Goal: Transaction & Acquisition: Purchase product/service

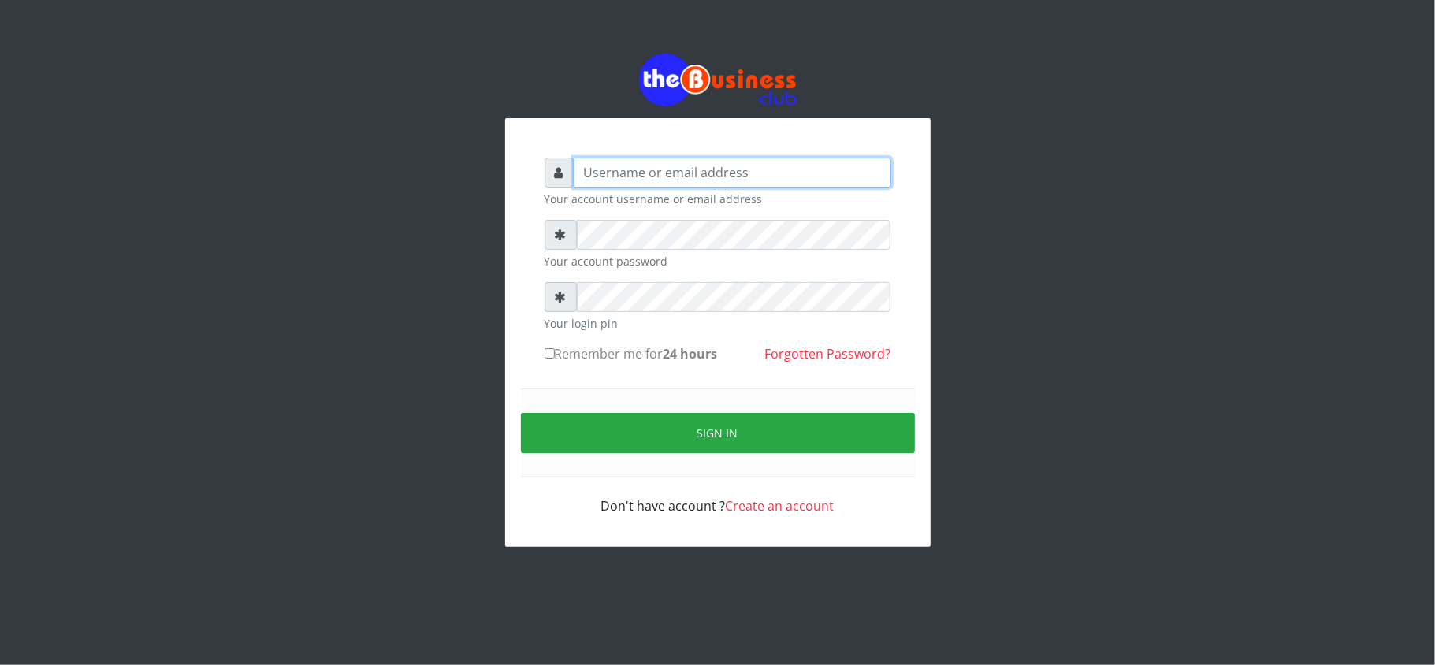
click at [653, 177] on input "text" at bounding box center [733, 173] width 318 height 30
type input "kennyclassy"
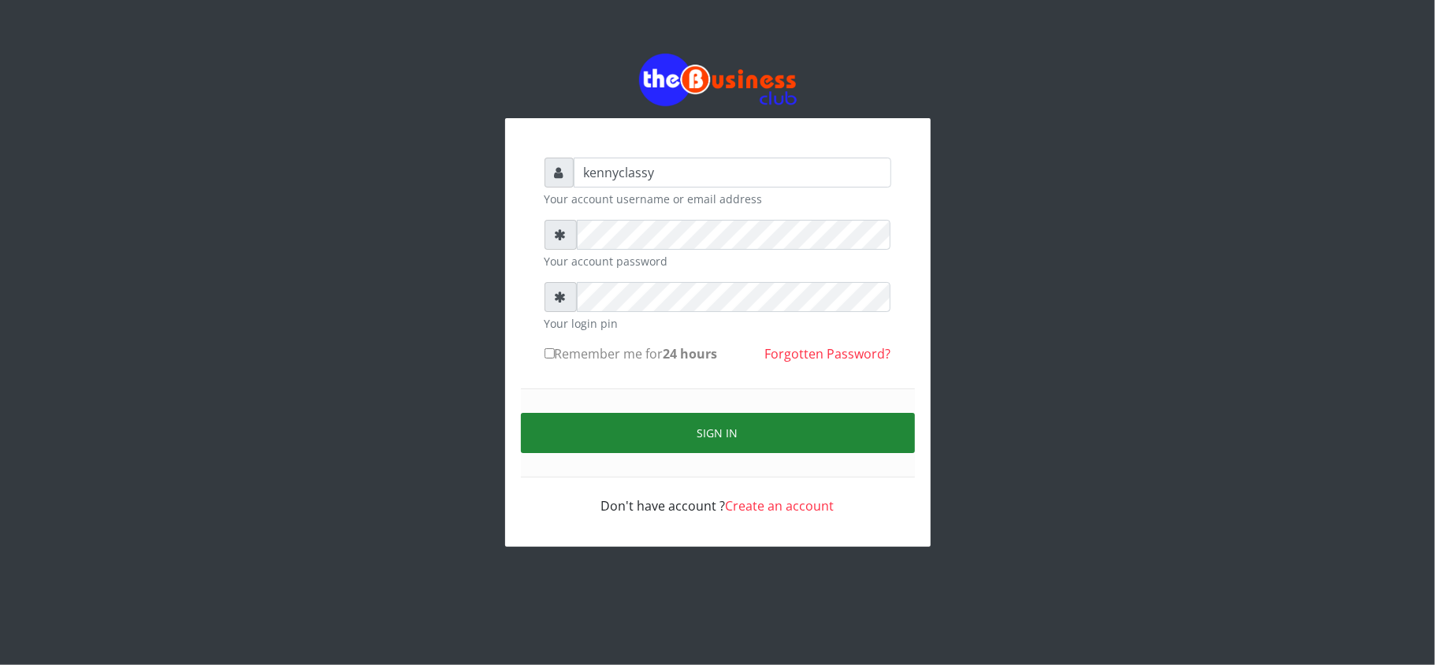
click at [659, 446] on button "Sign in" at bounding box center [718, 433] width 394 height 40
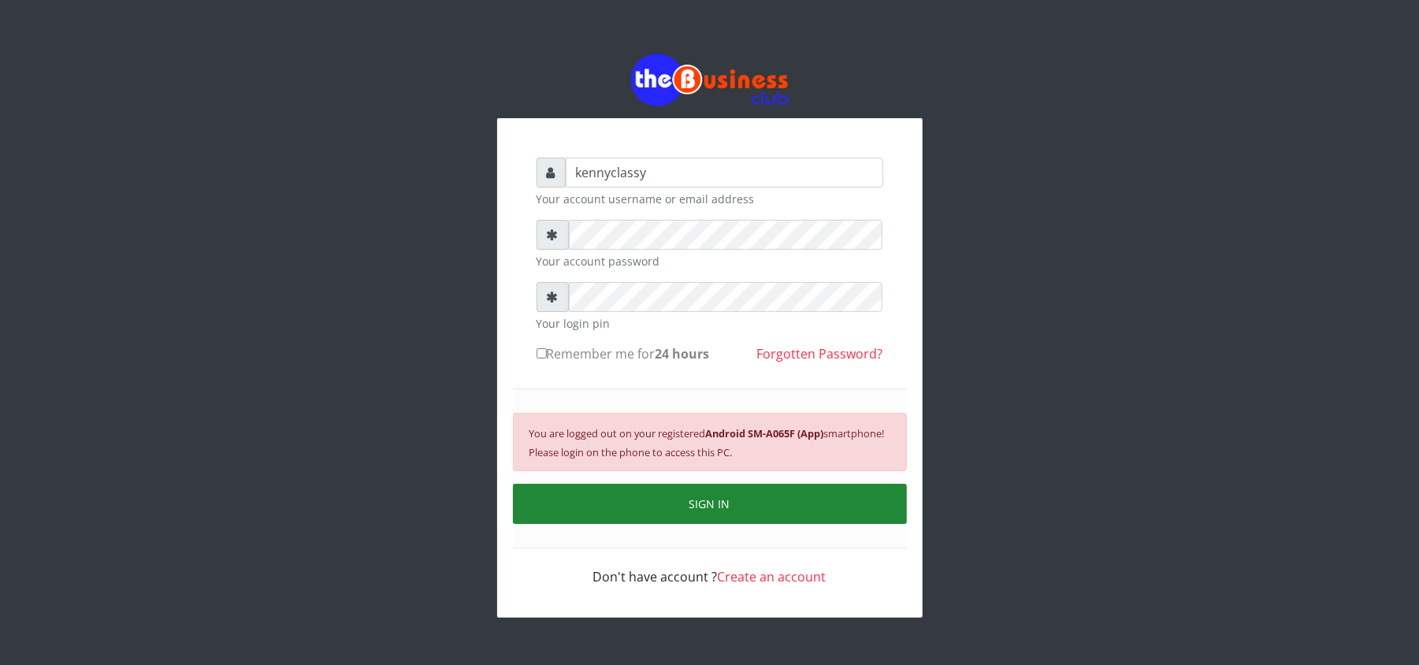
click at [736, 501] on button "SIGN IN" at bounding box center [710, 504] width 394 height 40
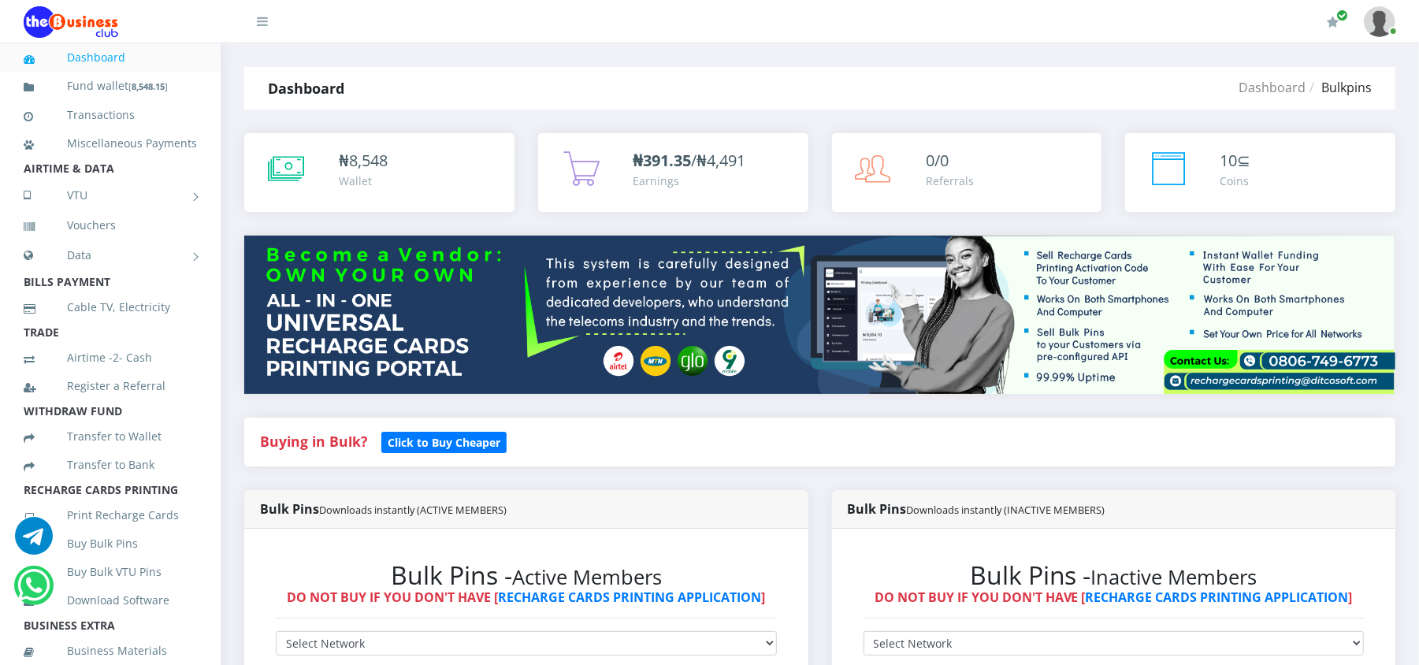
click at [102, 562] on link "Buy Bulk Pins" at bounding box center [110, 544] width 173 height 36
click at [102, 556] on ul "Dashboard Fund wallet [ 8,548.15 ] Transactions Miscellaneous Payments AIRTIME …" at bounding box center [110, 574] width 221 height 1063
click at [102, 556] on link "Buy Bulk Pins" at bounding box center [110, 544] width 173 height 36
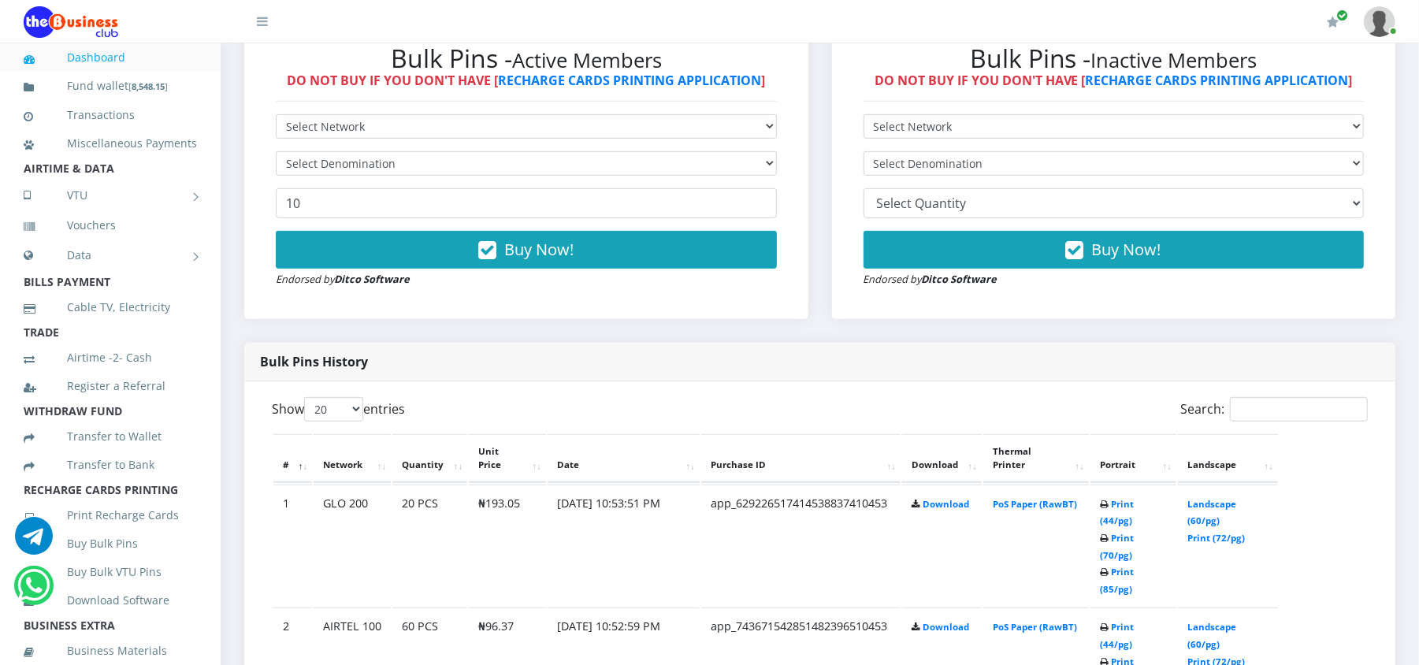
scroll to position [515, 0]
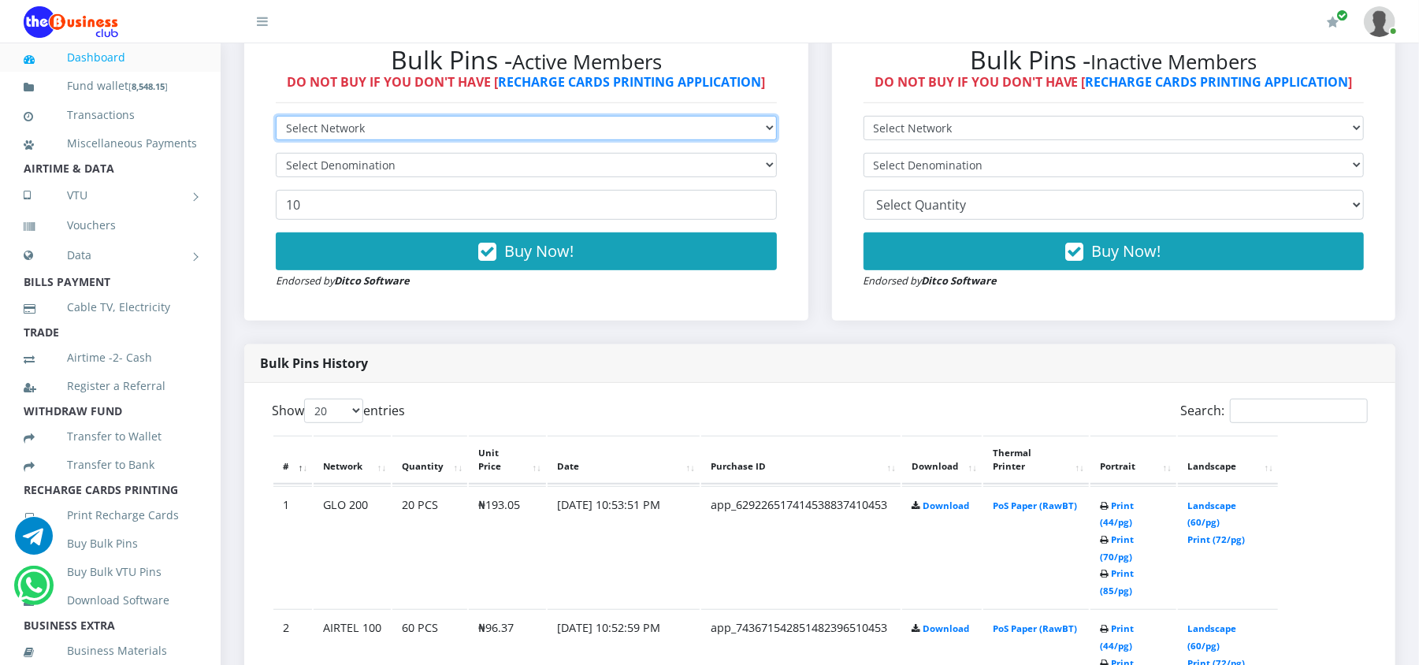
click at [687, 126] on select "Select Network MTN Globacom 9Mobile Airtel" at bounding box center [526, 128] width 501 height 24
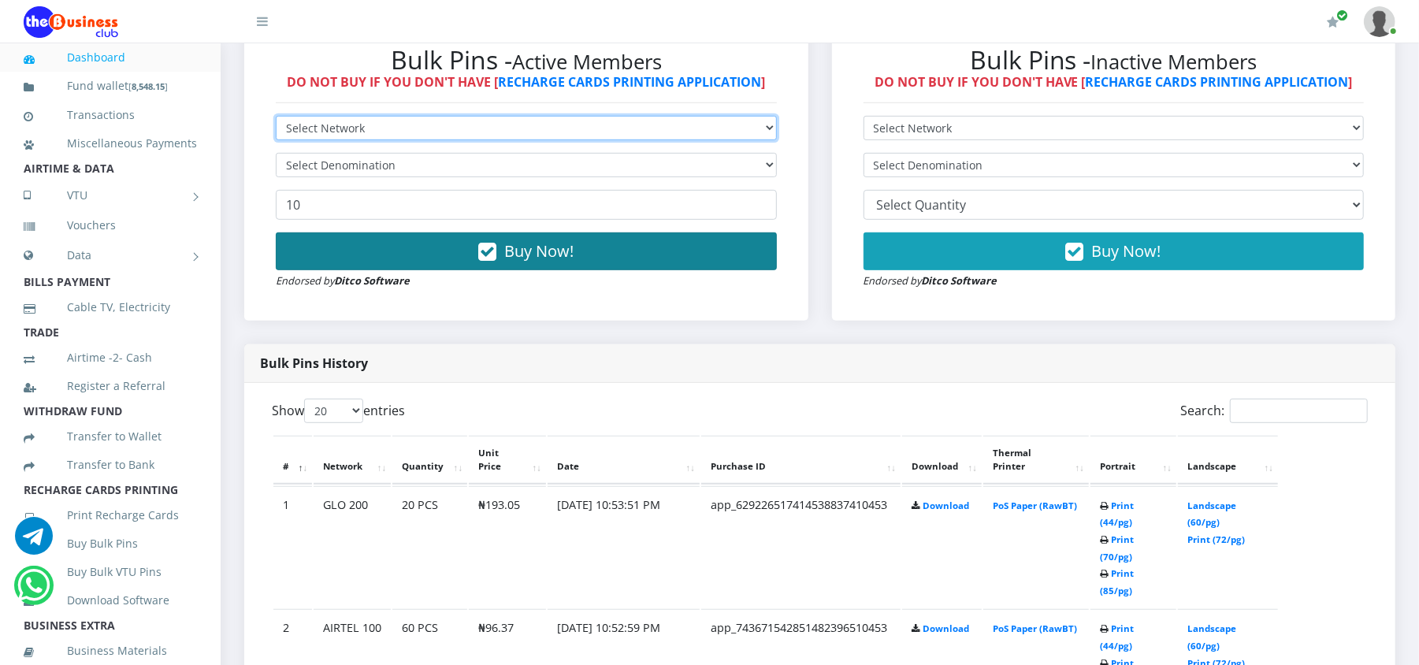
select select "Glo"
click at [276, 116] on select "Select Network MTN Globacom 9Mobile Airtel" at bounding box center [526, 128] width 501 height 24
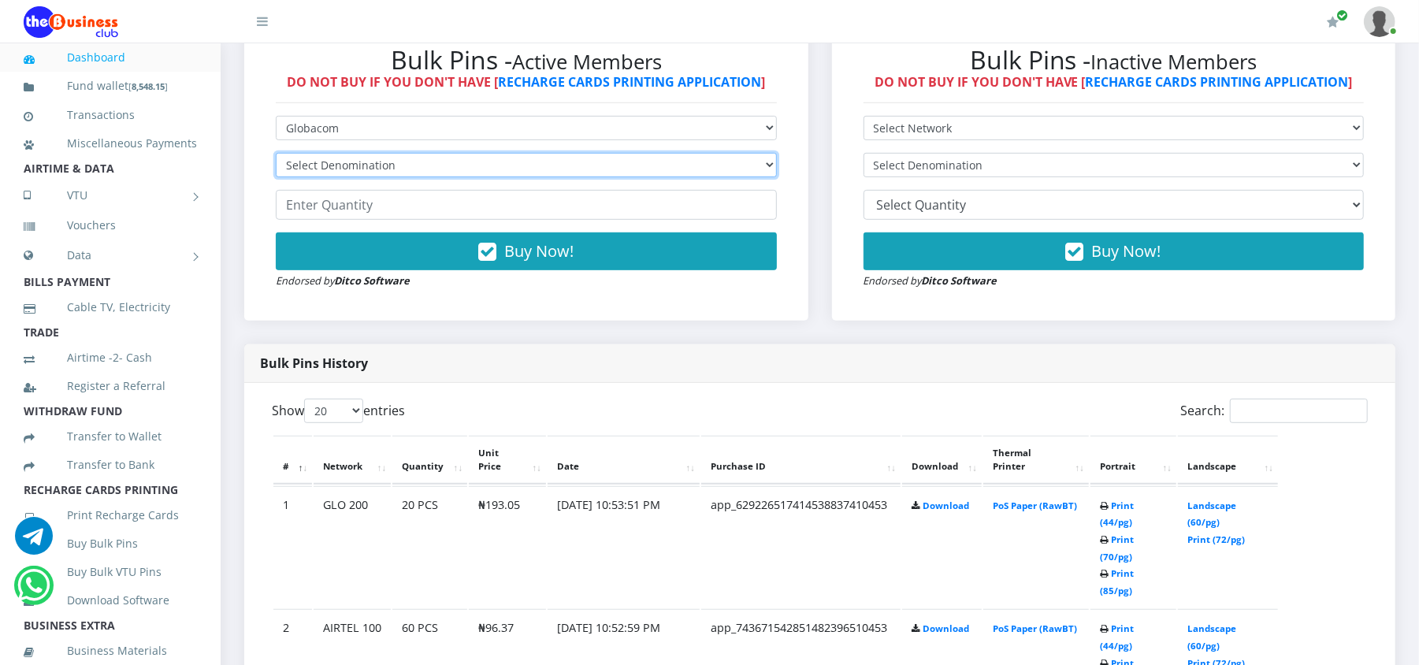
click at [562, 169] on select "Select Denomination Glo NGN100 - ₦96.50 Glo NGN200 - ₦193.00 Glo NGN500 - ₦482.…" at bounding box center [526, 165] width 501 height 24
select select "96.5-100"
click at [276, 153] on select "Select Denomination Glo NGN100 - ₦96.50 Glo NGN200 - ₦193.00 Glo NGN500 - ₦482.…" at bounding box center [526, 165] width 501 height 24
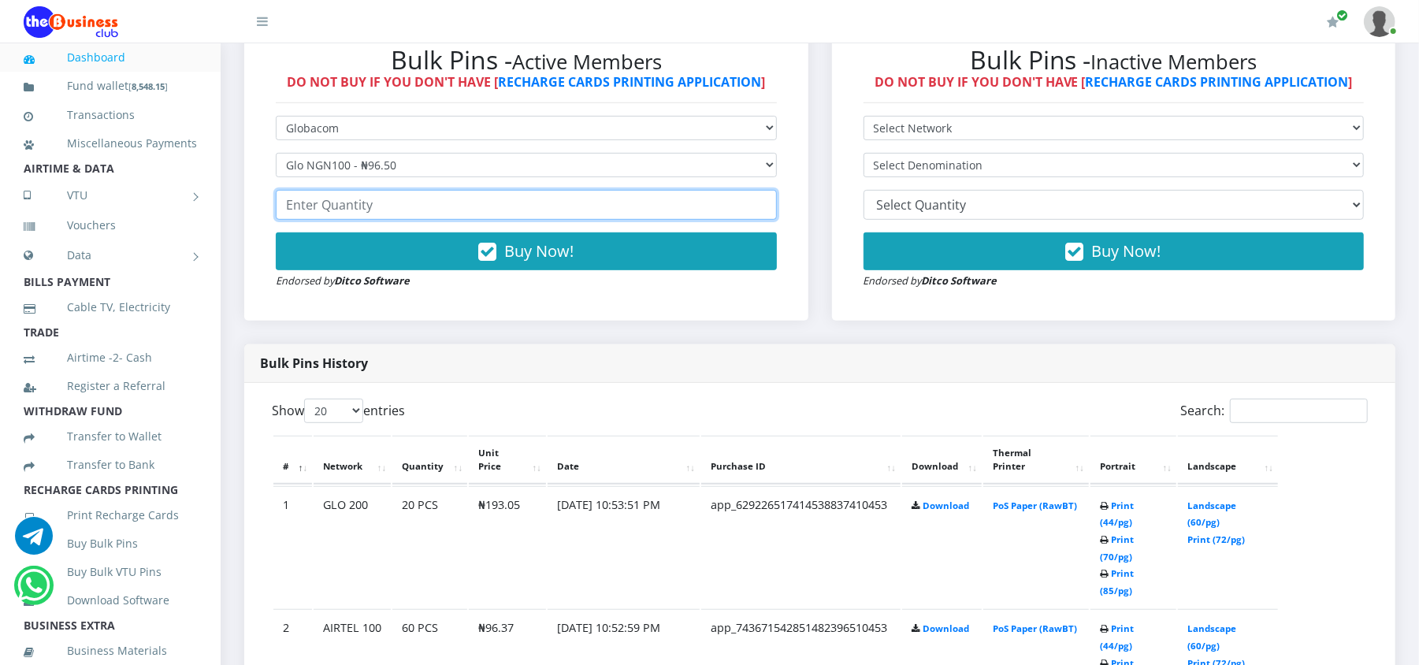
click at [505, 208] on input "number" at bounding box center [526, 205] width 501 height 30
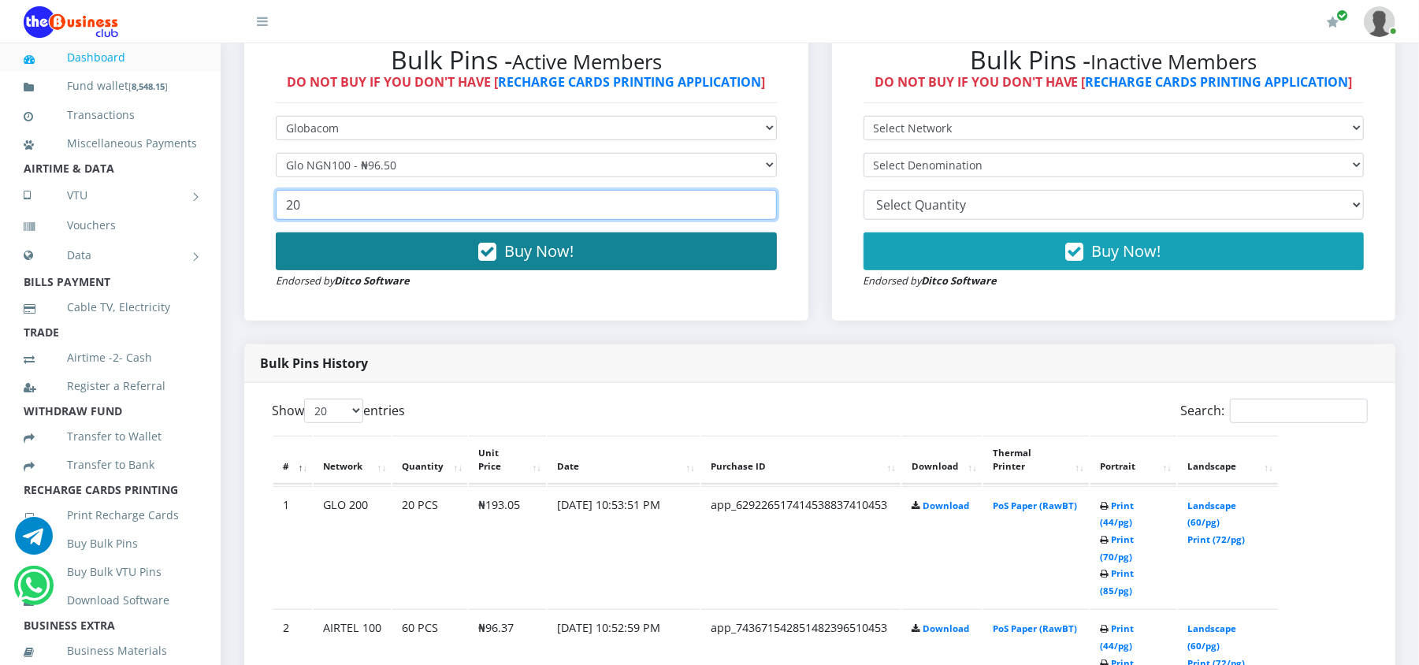
type input "20"
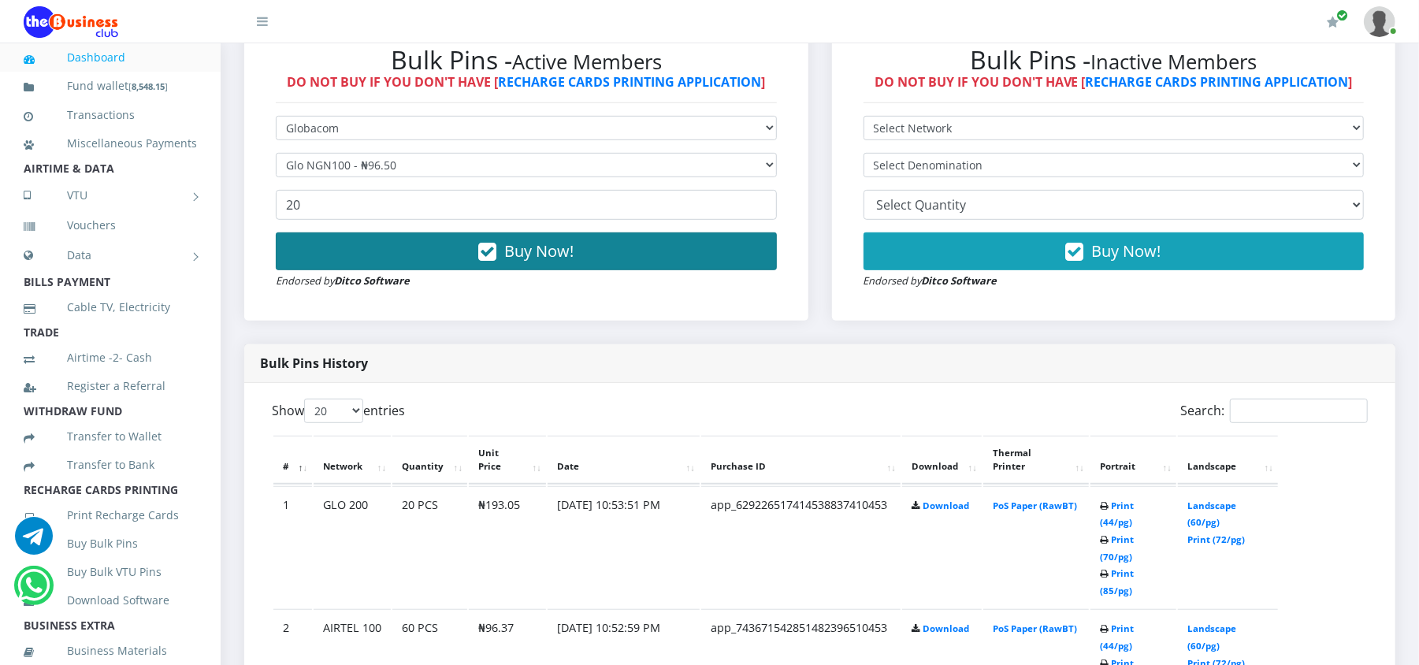
click at [526, 254] on span "Buy Now!" at bounding box center [538, 250] width 69 height 21
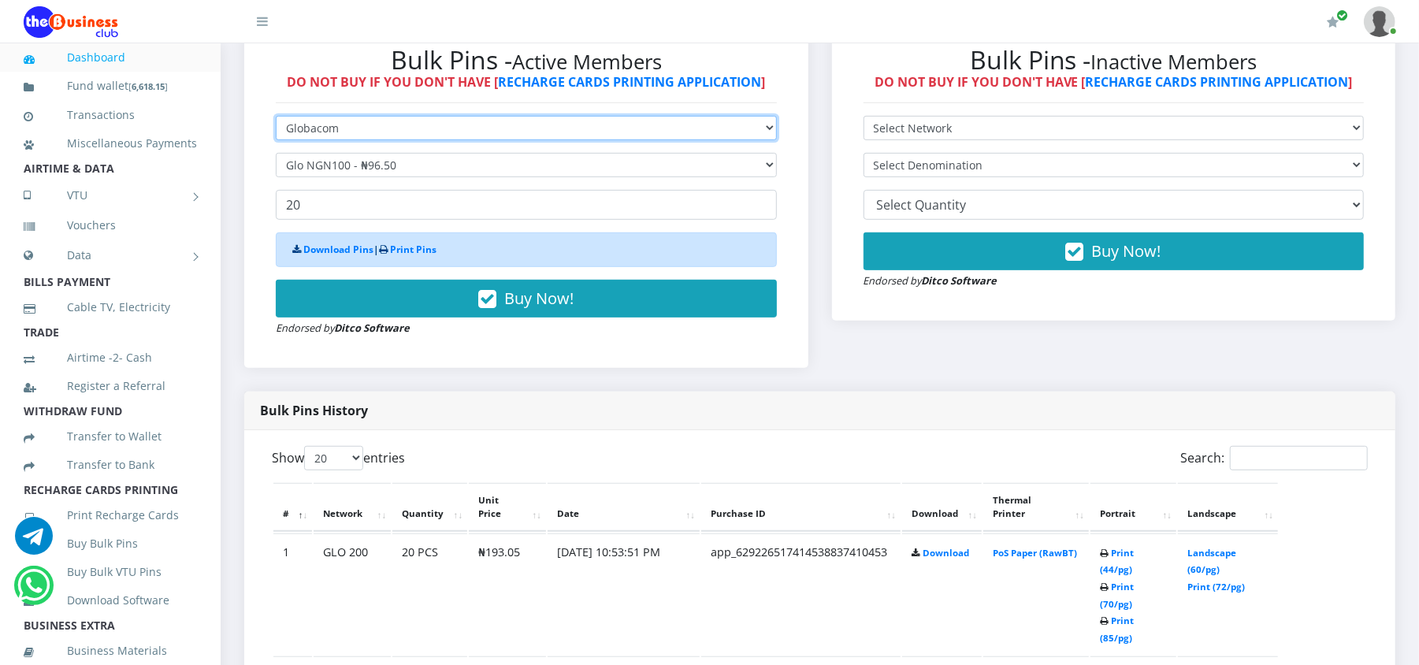
click at [432, 123] on select "Select Network MTN Globacom 9Mobile Airtel" at bounding box center [526, 128] width 501 height 24
select select "MTN"
click at [276, 116] on select "Select Network MTN Globacom 9Mobile Airtel" at bounding box center [526, 128] width 501 height 24
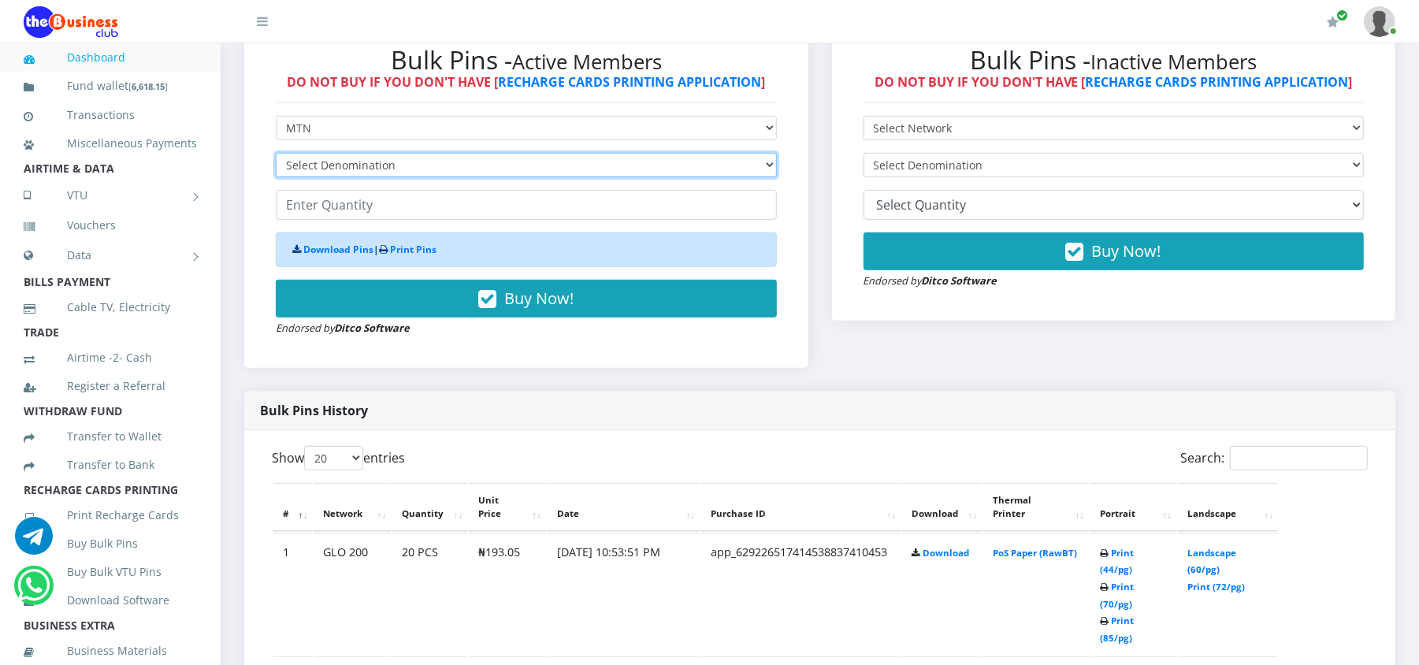
click at [411, 165] on select "Select Denomination MTN NGN100 - ₦96.98 MTN NGN200 - ₦193.96 MTN NGN400 - ₦387.…" at bounding box center [526, 165] width 501 height 24
select select "96.98-100"
click at [276, 153] on select "Select Denomination MTN NGN100 - ₦96.98 MTN NGN200 - ₦193.96 MTN NGN400 - ₦387.…" at bounding box center [526, 165] width 501 height 24
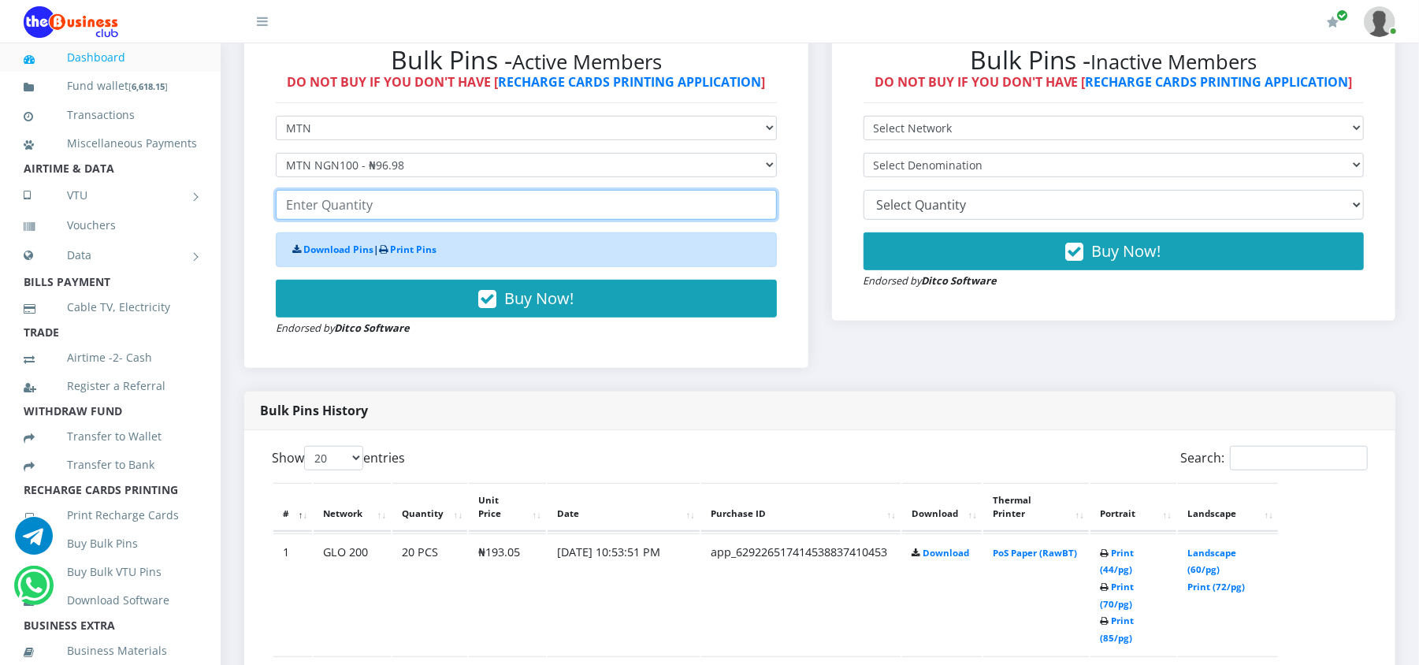
click at [397, 206] on input "number" at bounding box center [526, 205] width 501 height 30
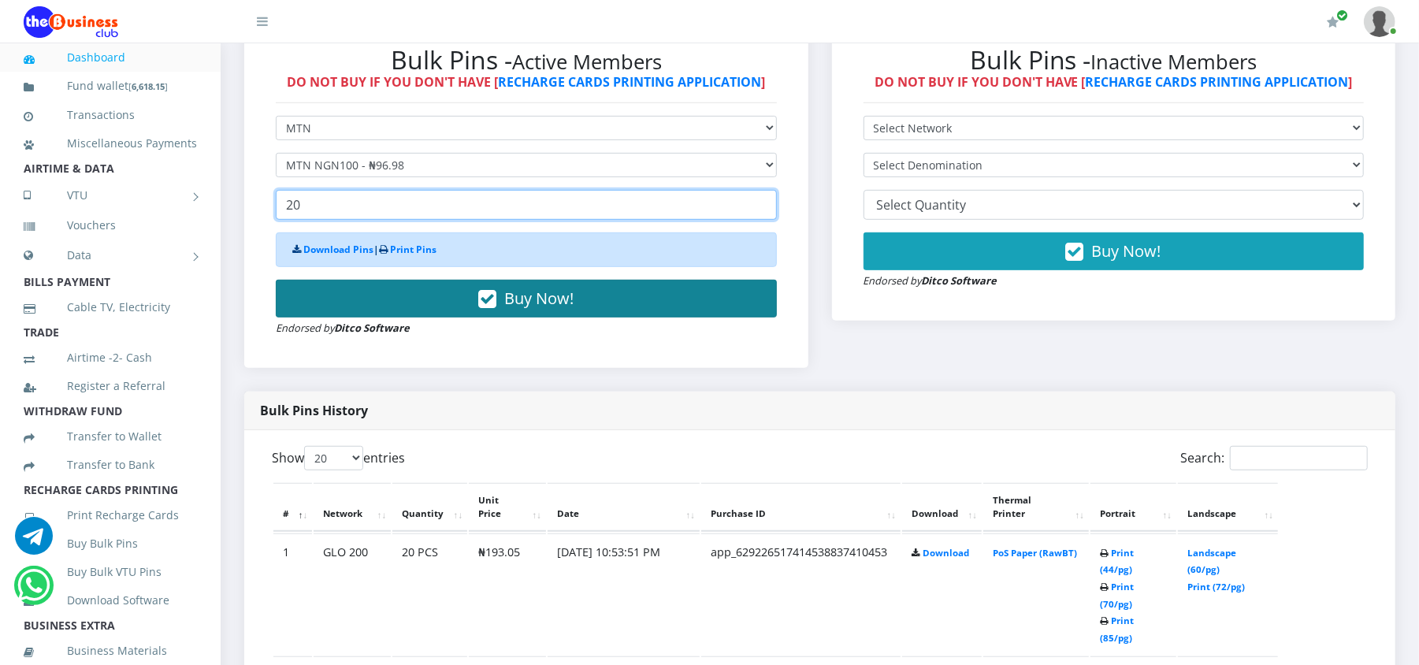
type input "20"
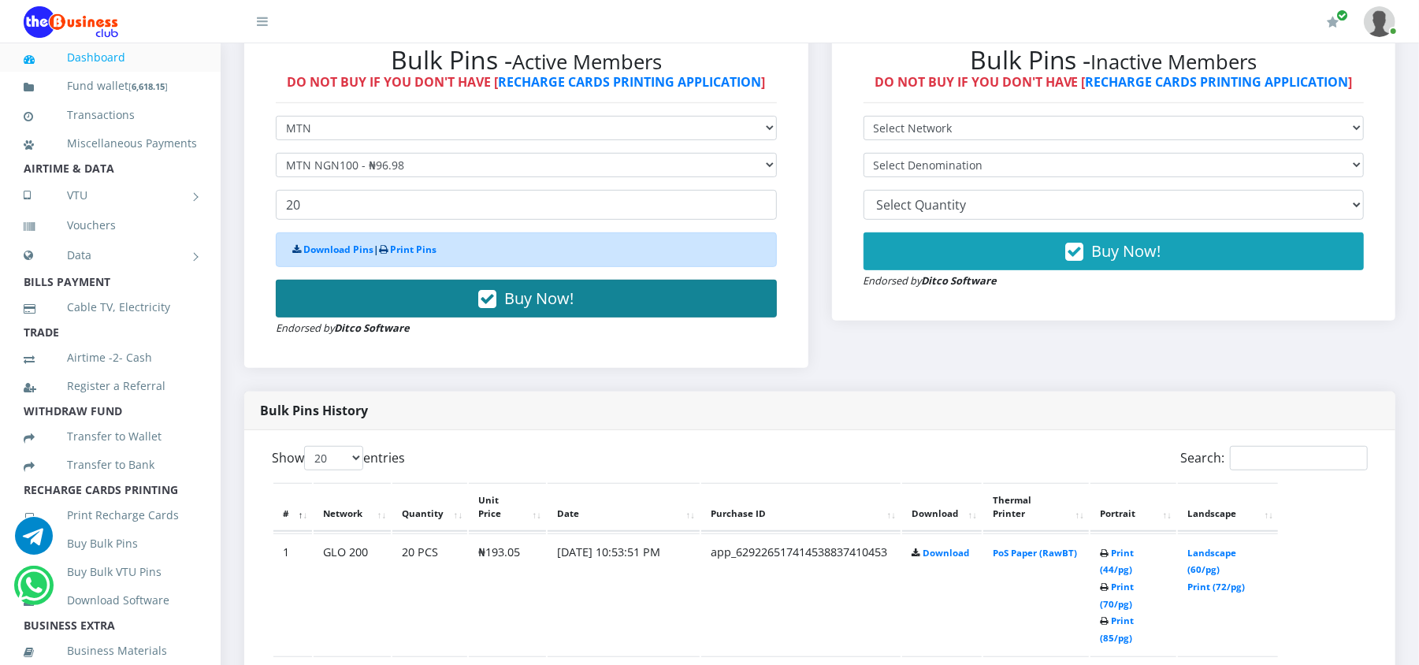
click at [385, 295] on button "Buy Now!" at bounding box center [526, 299] width 501 height 38
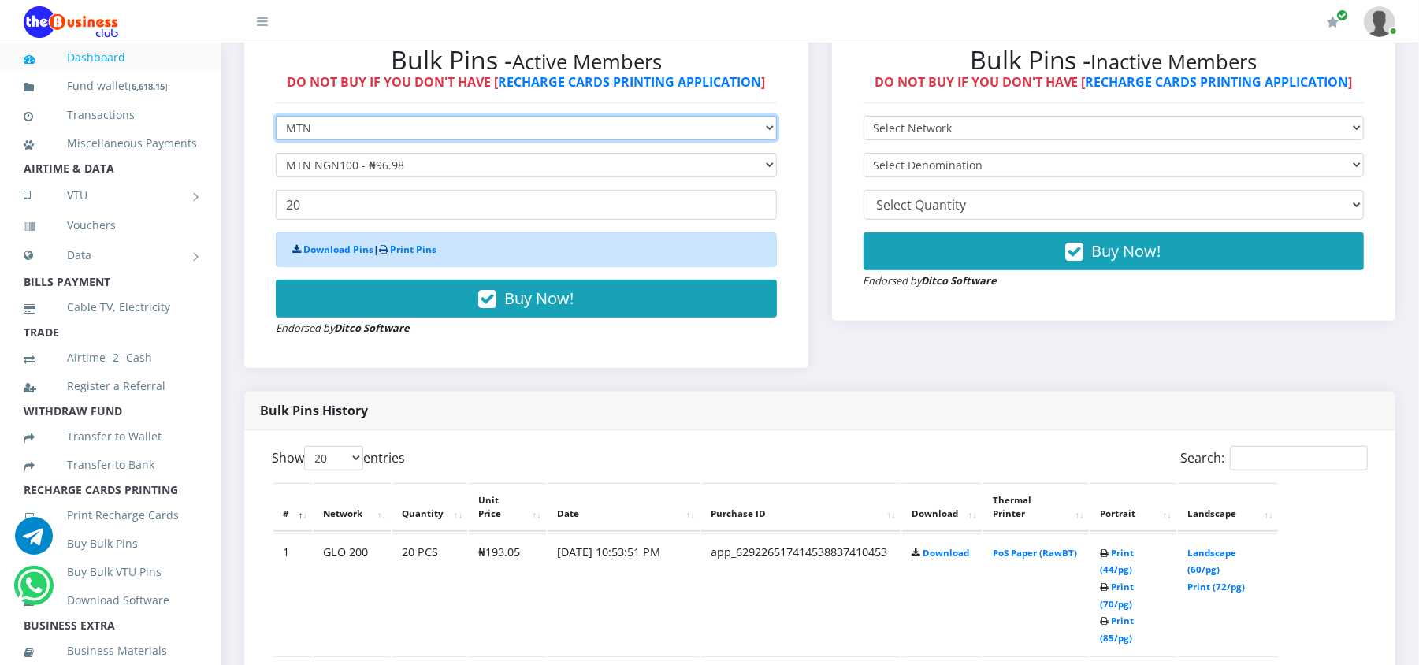
click at [360, 120] on select "Select Network MTN Globacom 9Mobile Airtel" at bounding box center [526, 128] width 501 height 24
select select "Airtel"
click at [276, 116] on select "Select Network MTN Globacom 9Mobile Airtel" at bounding box center [526, 128] width 501 height 24
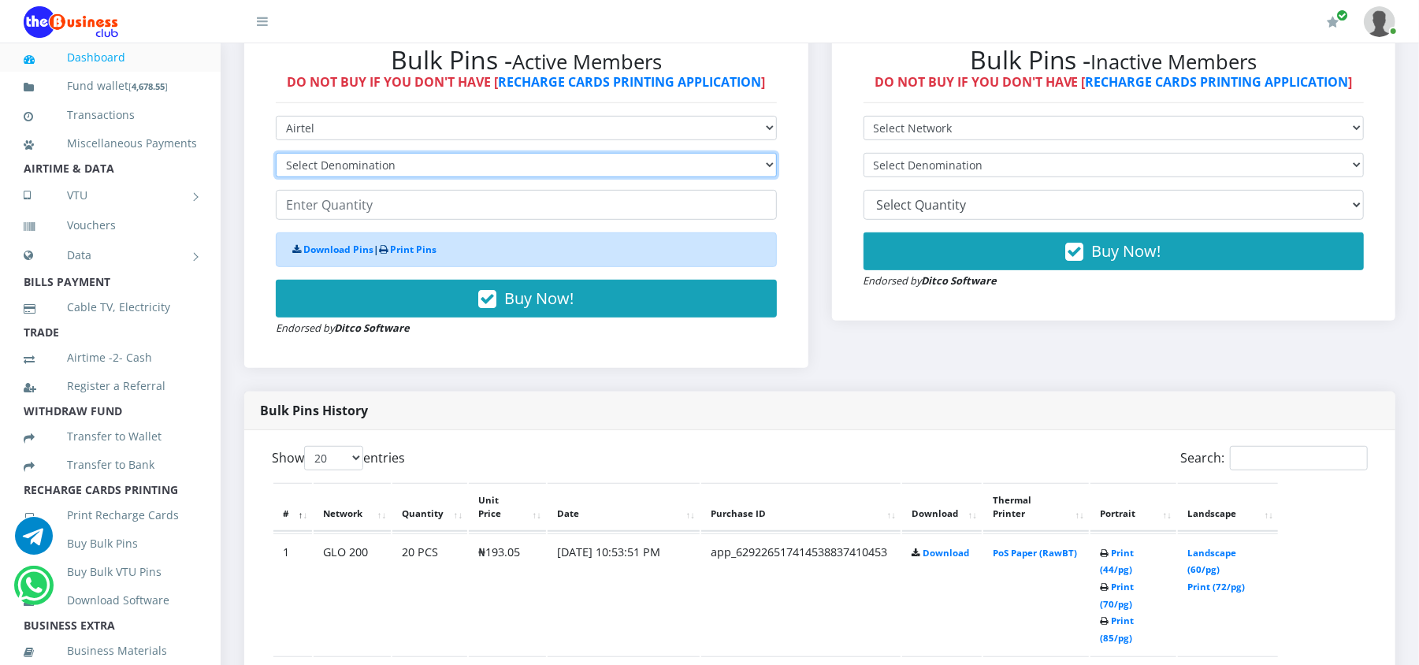
click at [341, 167] on select "Select Denomination Airtel NGN100 - ₦96.37 Airtel NGN200 - ₦192.74 Airtel NGN50…" at bounding box center [526, 165] width 501 height 24
click at [350, 159] on select "Select Denomination Airtel NGN100 - ₦96.37 Airtel NGN200 - ₦192.74 Airtel NGN50…" at bounding box center [526, 165] width 501 height 24
select select "96.37-100"
click at [276, 153] on select "Select Denomination Airtel NGN100 - ₦96.37 Airtel NGN200 - ₦192.74 Airtel NGN50…" at bounding box center [526, 165] width 501 height 24
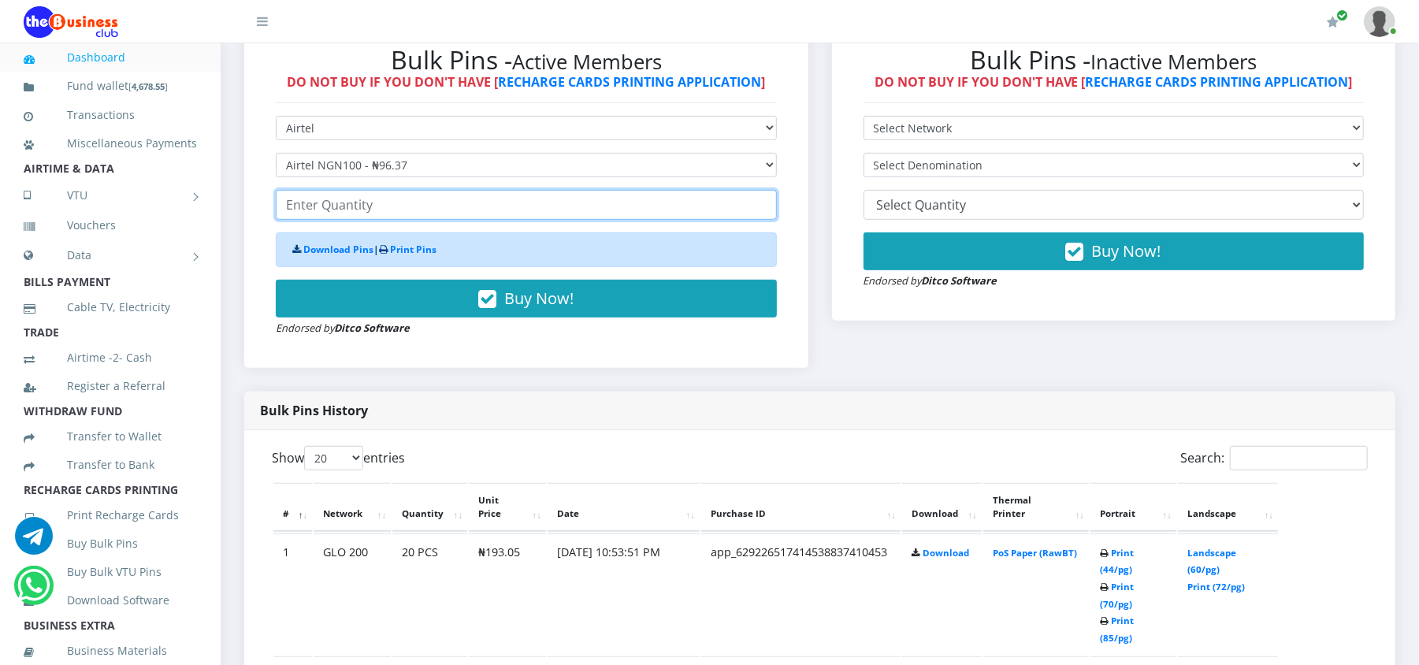
click at [342, 206] on input "number" at bounding box center [526, 205] width 501 height 30
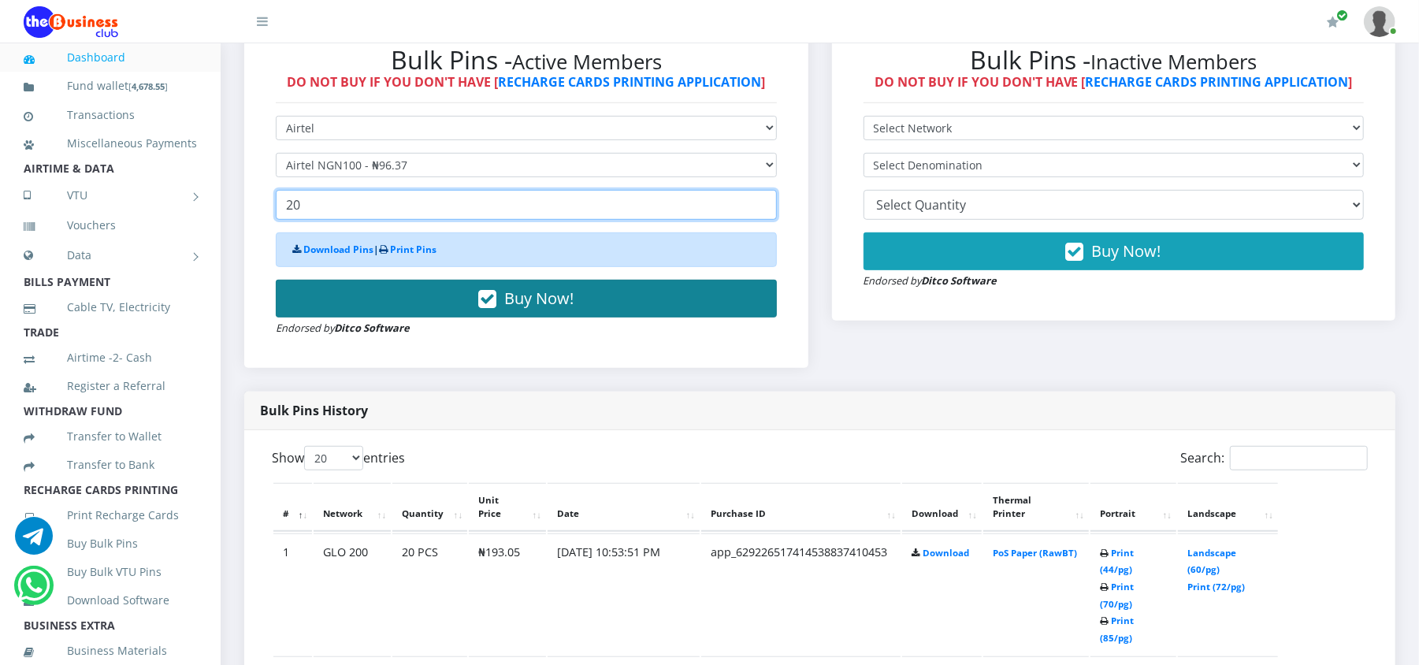
drag, startPoint x: 342, startPoint y: 206, endPoint x: 350, endPoint y: 312, distance: 106.7
click at [350, 312] on form "Select Network MTN Globacom 9Mobile Airtel Select Denomination Airtel NGN100 - …" at bounding box center [526, 226] width 501 height 221
type input "20"
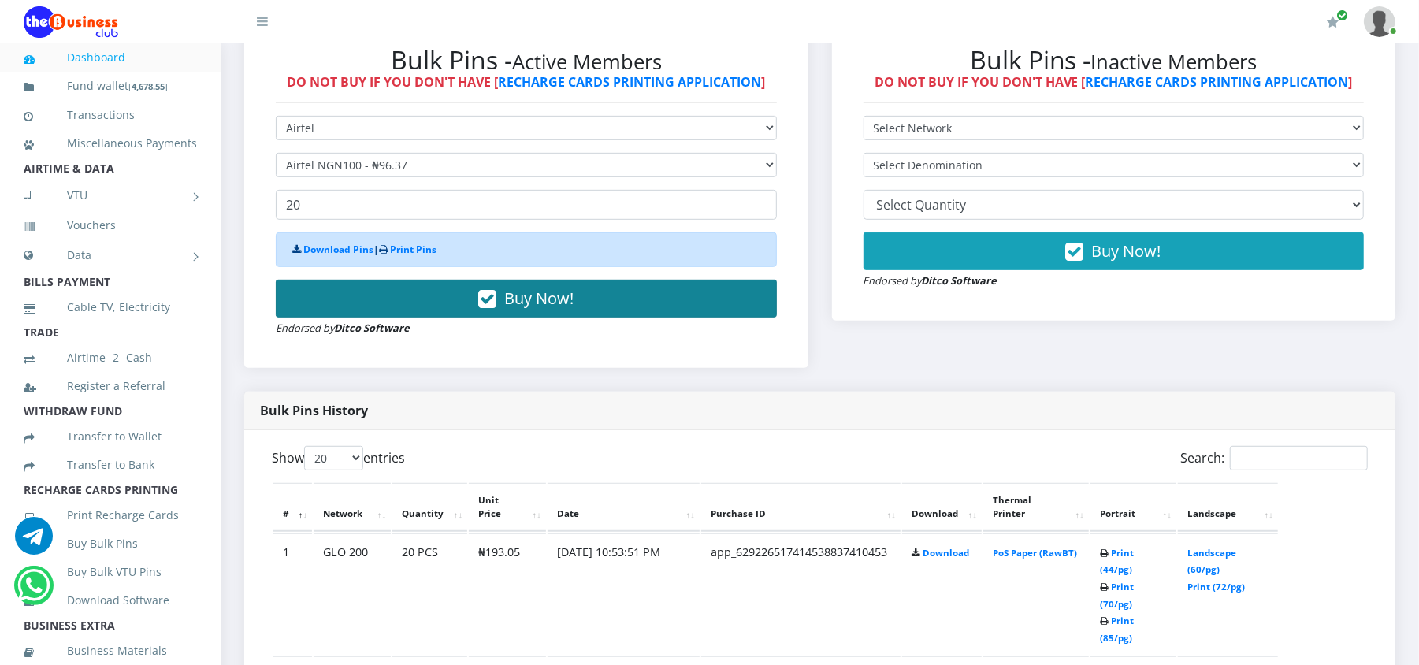
click at [350, 312] on button "Buy Now!" at bounding box center [526, 299] width 501 height 38
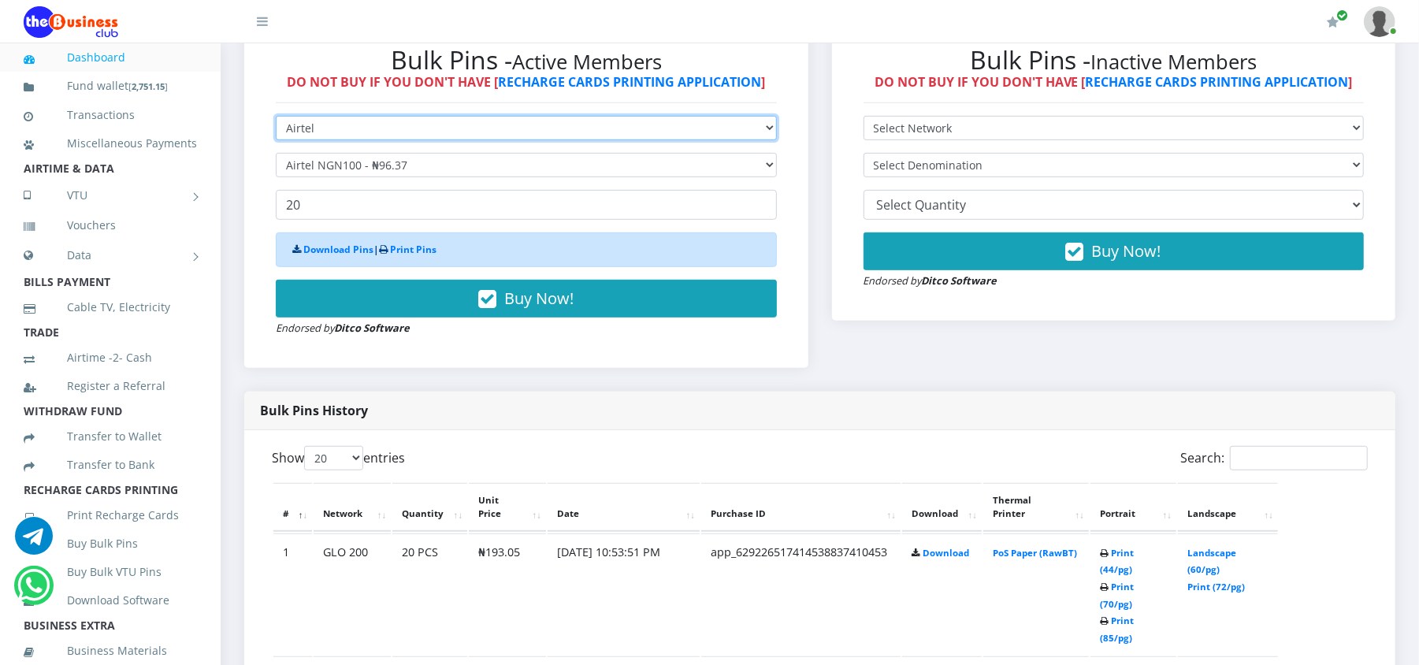
click at [290, 123] on select "Select Network MTN Globacom 9Mobile Airtel" at bounding box center [526, 128] width 501 height 24
select select "Glo"
click at [276, 116] on select "Select Network MTN Globacom 9Mobile Airtel" at bounding box center [526, 128] width 501 height 24
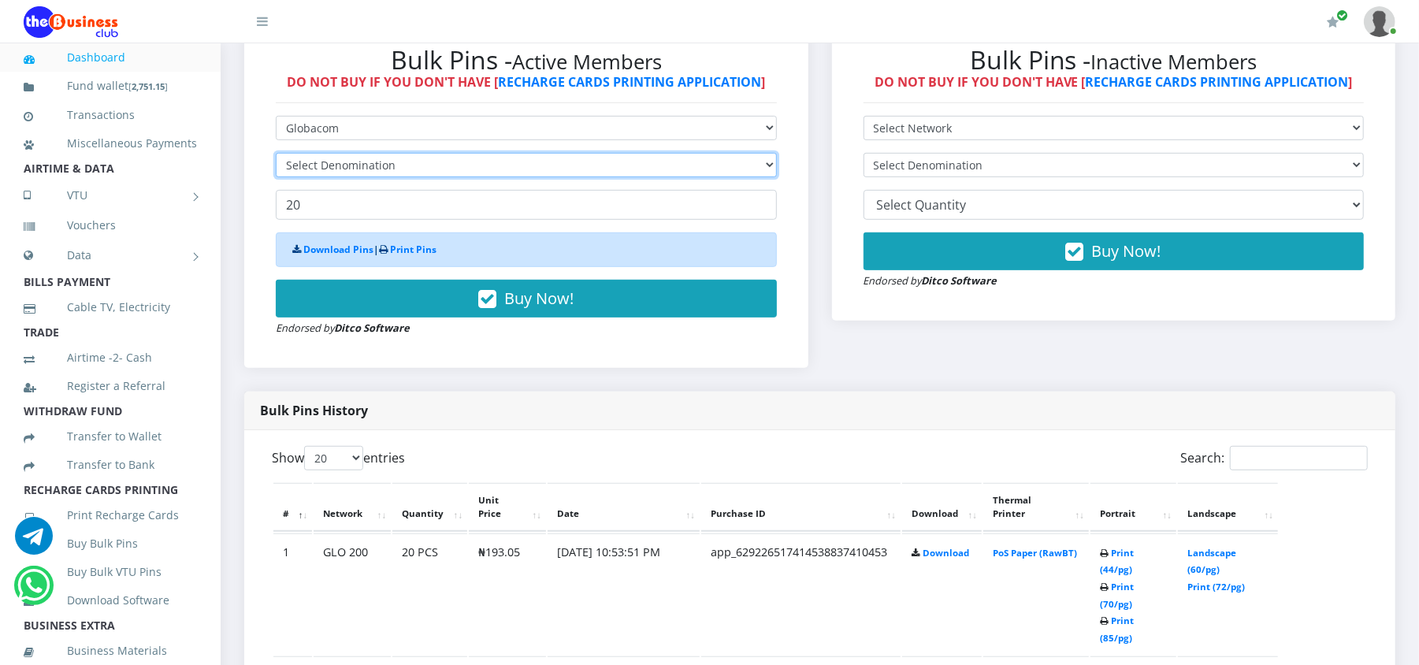
click at [315, 158] on select "Select Denomination" at bounding box center [526, 165] width 501 height 24
select select "482.5-500"
click at [276, 153] on select "Select Denomination Glo NGN100 - ₦96.50 Glo NGN200 - ₦193.00 Glo NGN500 - ₦482.…" at bounding box center [526, 165] width 501 height 24
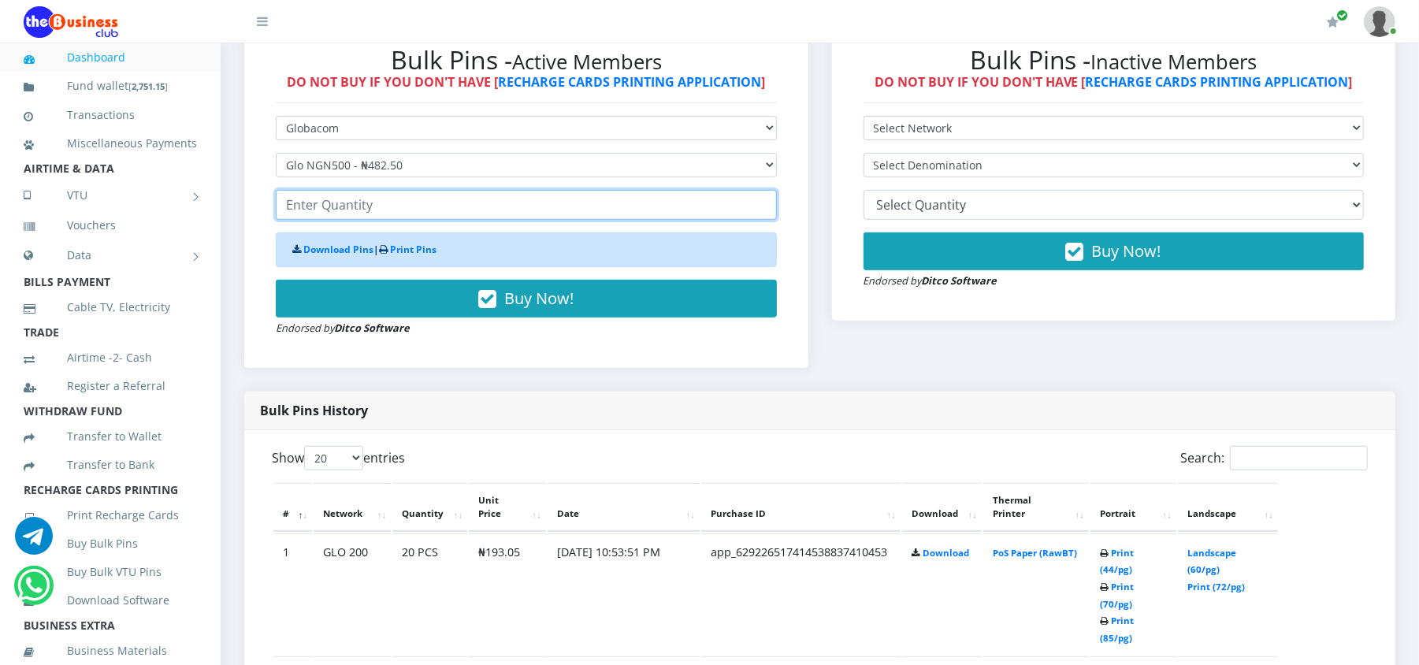
click at [323, 214] on input "number" at bounding box center [526, 205] width 501 height 30
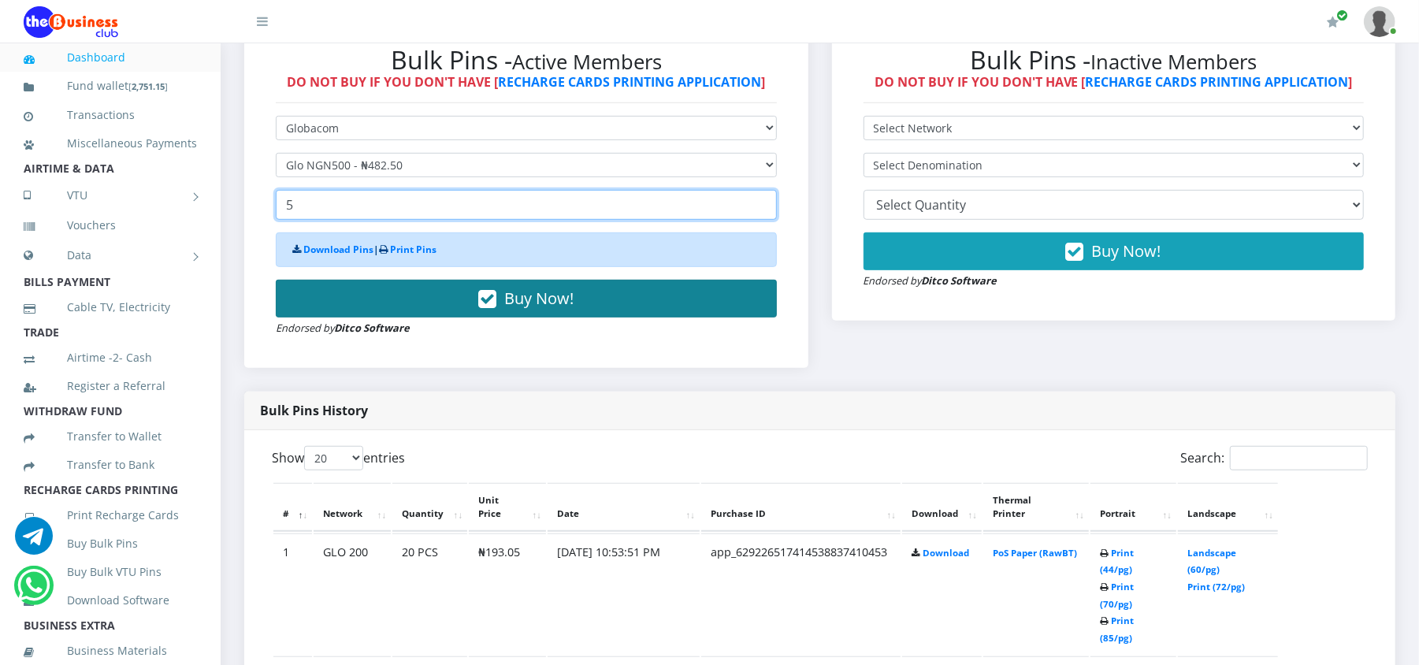
type input "5"
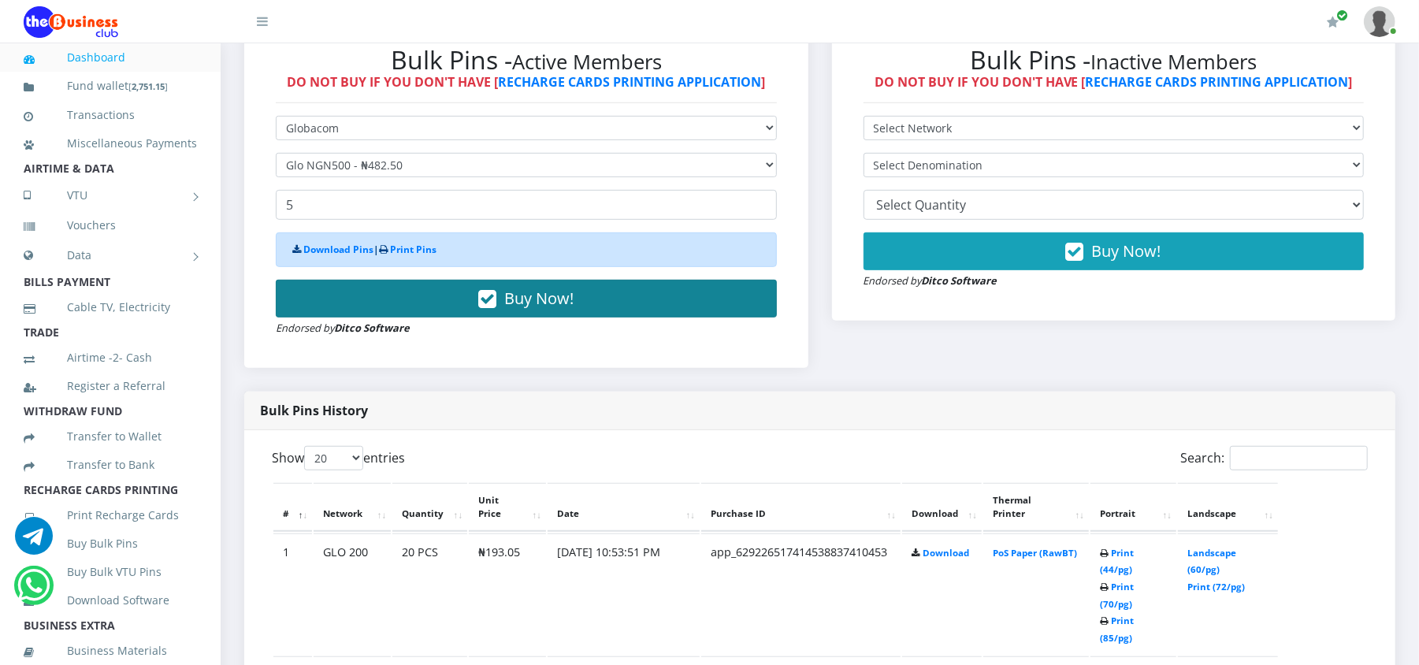
click at [356, 285] on button "Buy Now!" at bounding box center [526, 299] width 501 height 38
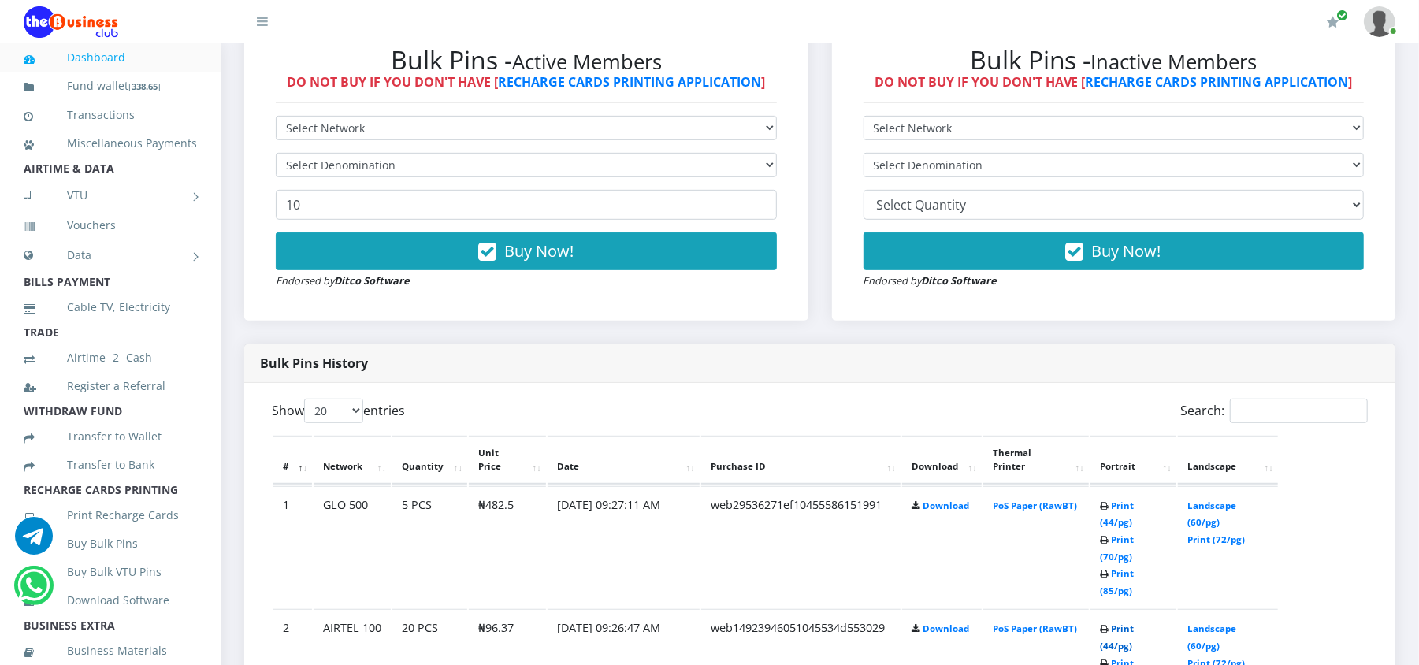
click at [1134, 623] on link "Print (44/pg)" at bounding box center [1117, 637] width 34 height 29
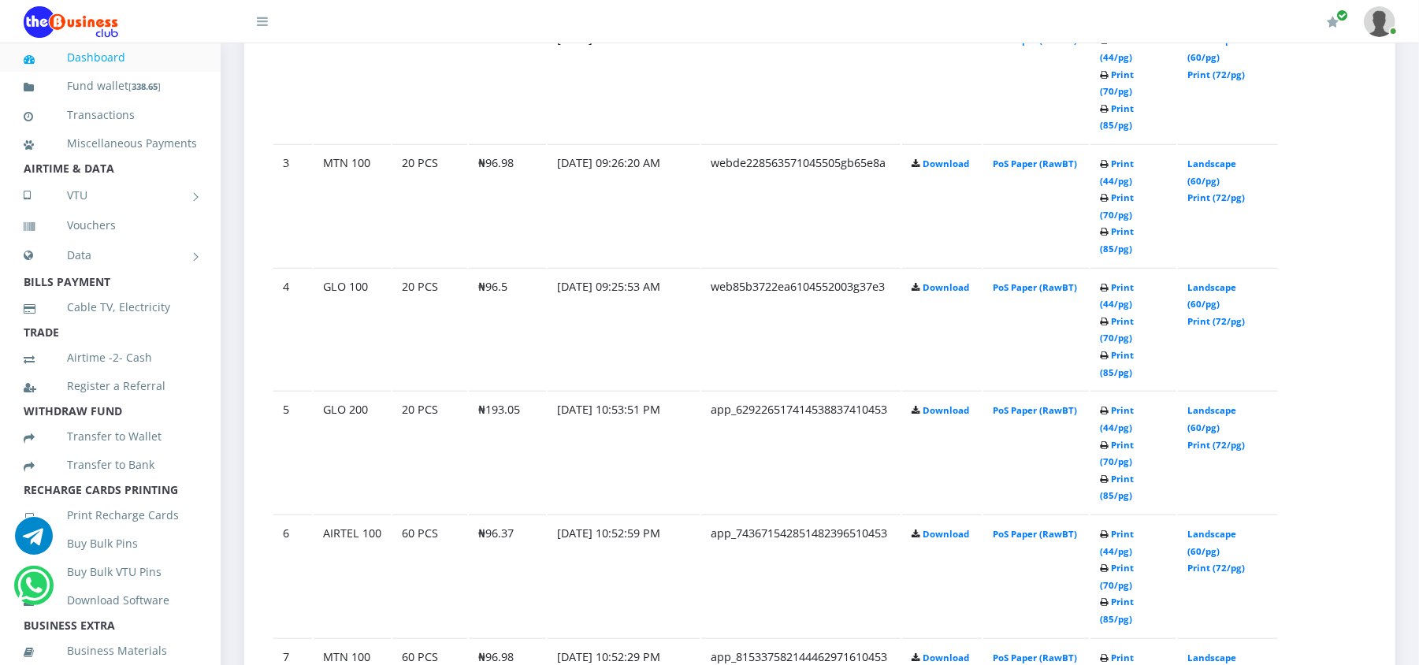
scroll to position [1062, 0]
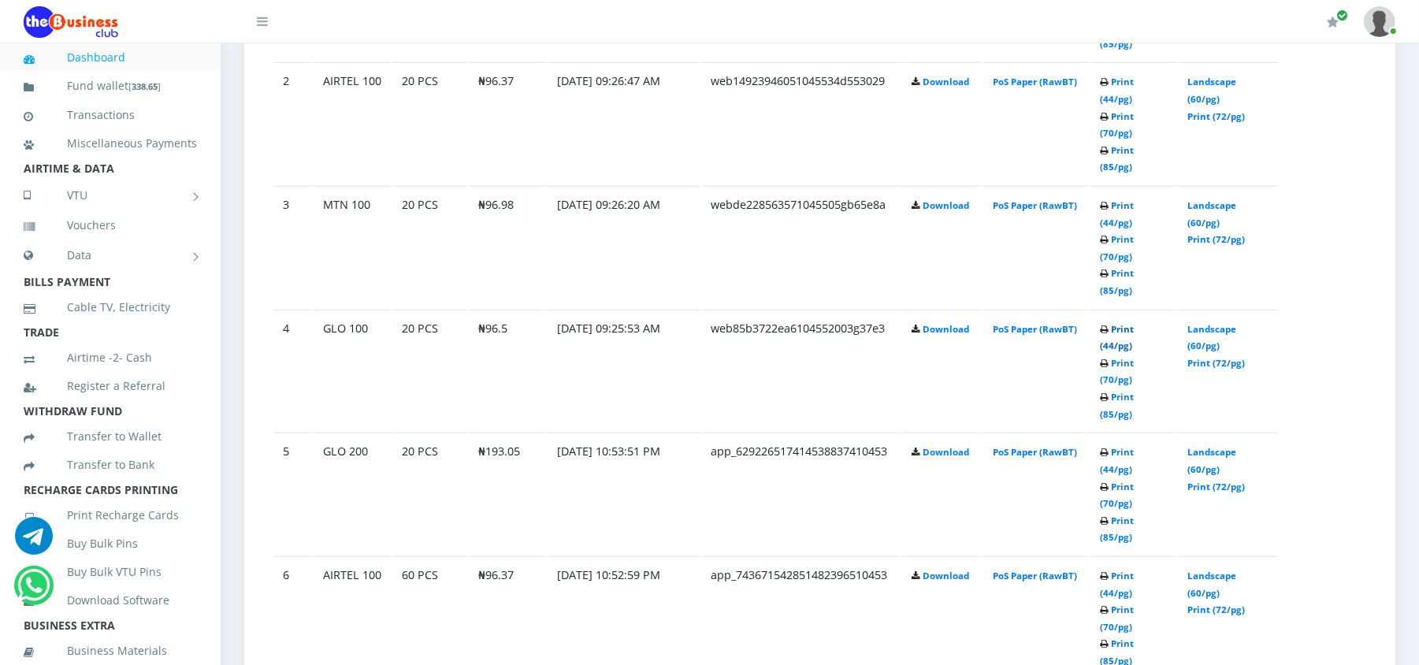
click at [1132, 323] on link "Print (44/pg)" at bounding box center [1117, 337] width 34 height 29
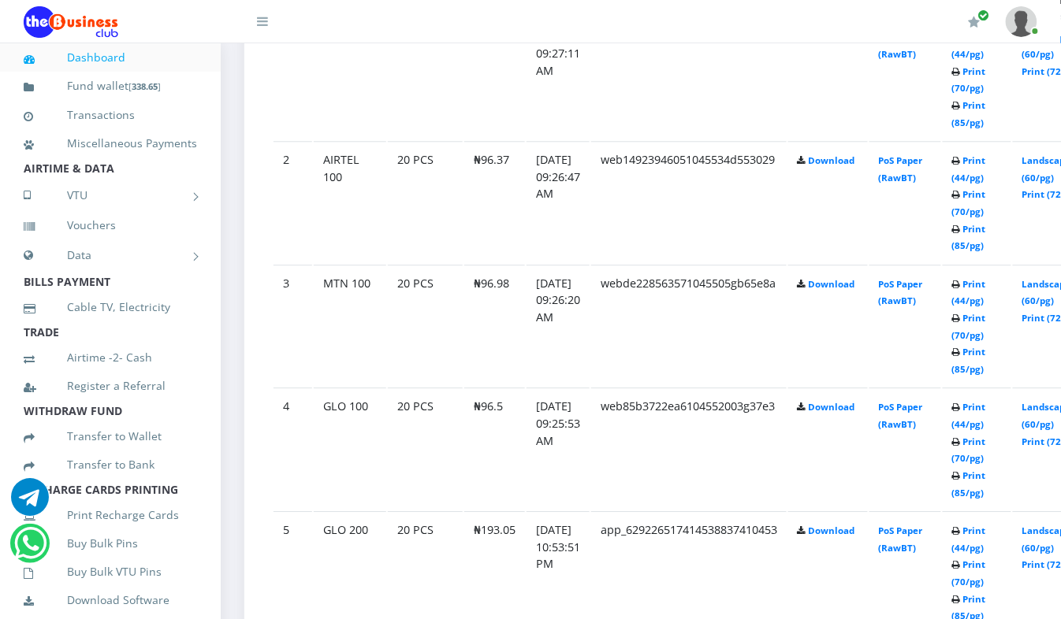
scroll to position [978, 0]
drag, startPoint x: 1066, startPoint y: 2, endPoint x: 526, endPoint y: 134, distance: 555.8
click at [526, 134] on td "01.Sep.2025 09:27:11 AM" at bounding box center [557, 80] width 63 height 122
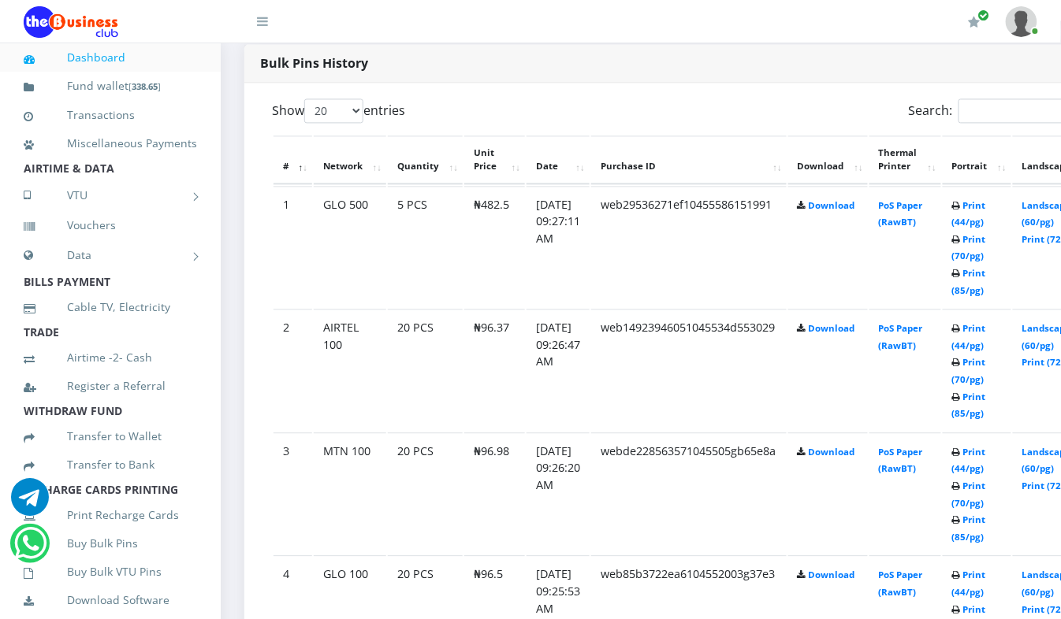
scroll to position [768, 0]
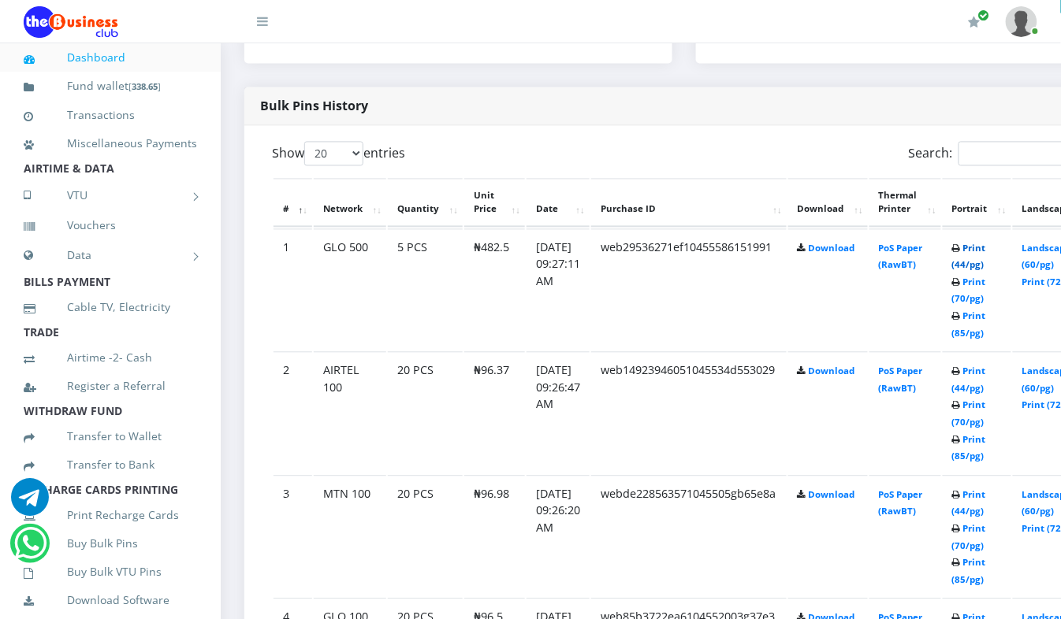
click at [982, 252] on link "Print (44/pg)" at bounding box center [969, 257] width 34 height 29
